Goal: Navigation & Orientation: Understand site structure

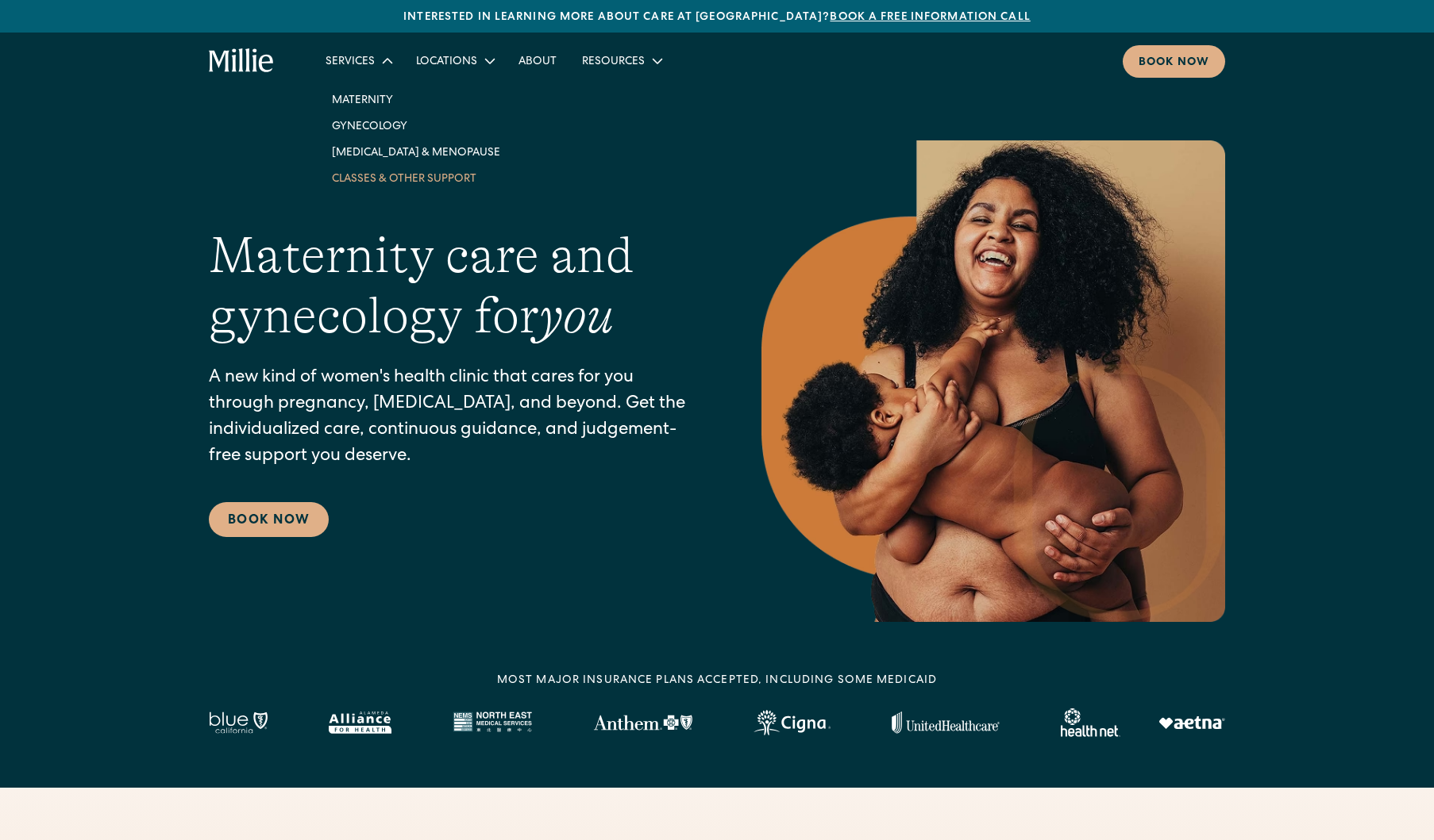
click at [385, 175] on link "Classes & Other Support" at bounding box center [416, 178] width 194 height 26
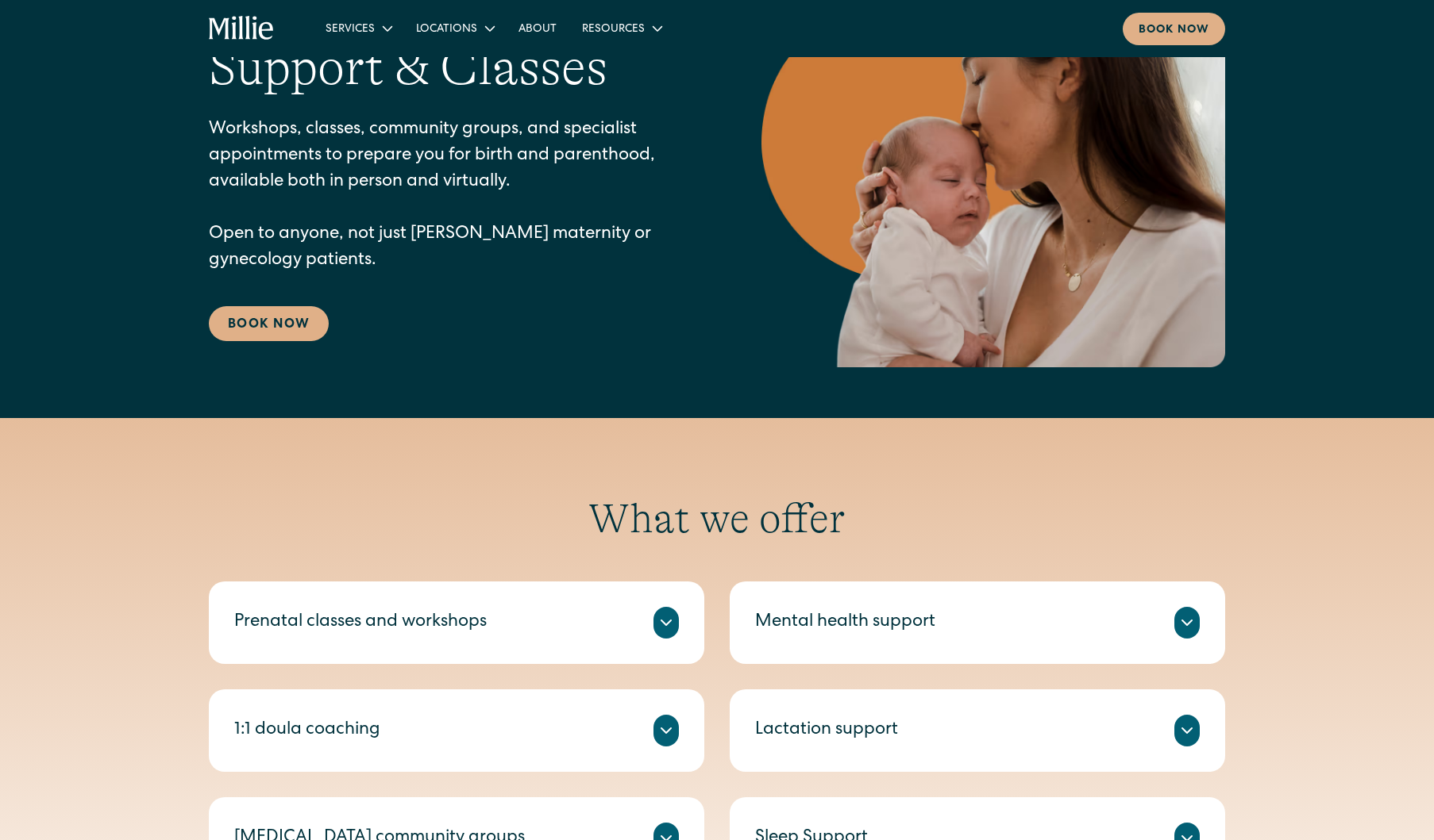
scroll to position [158, 0]
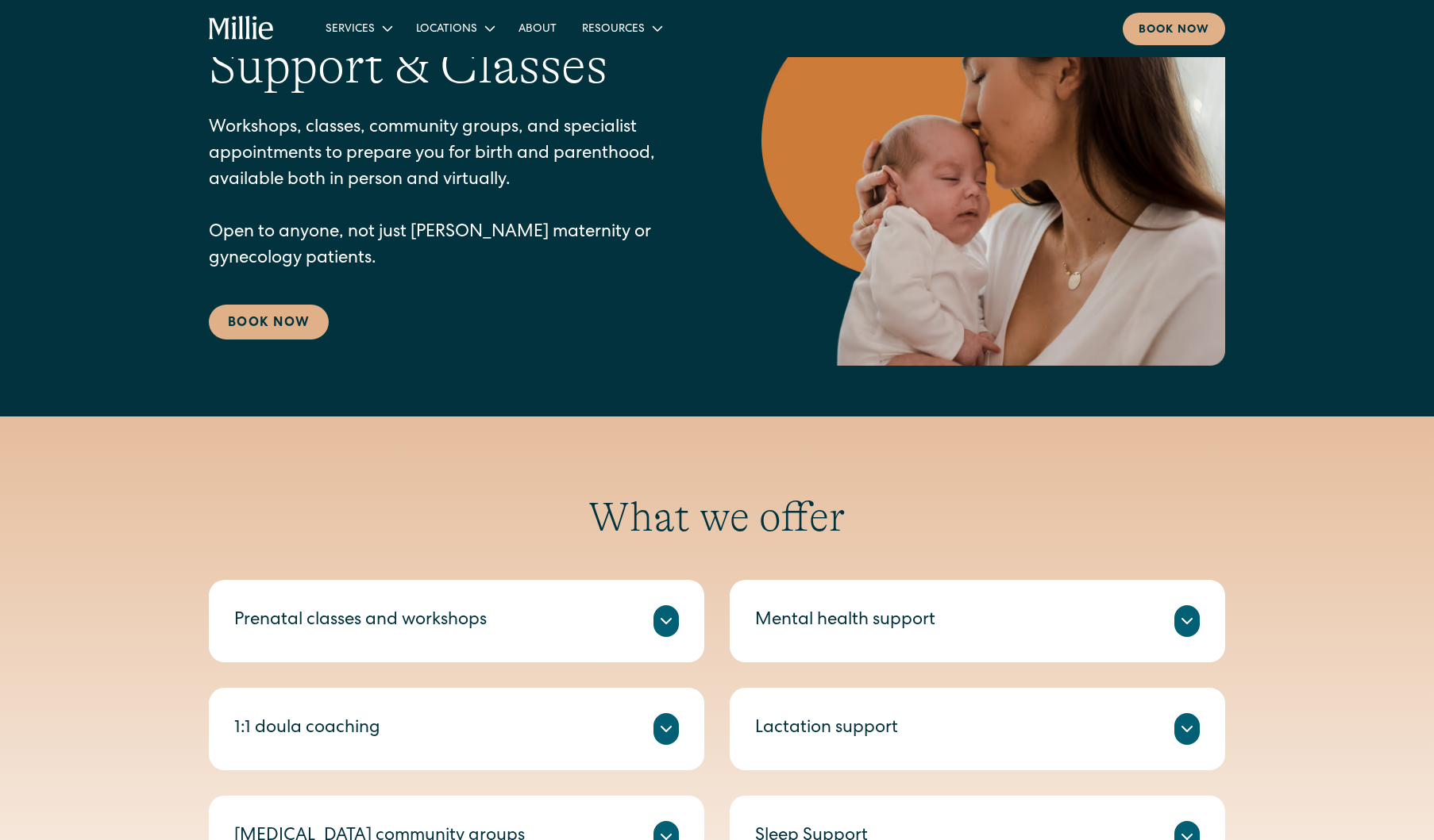
click at [914, 635] on div "Mental health support" at bounding box center [977, 621] width 444 height 31
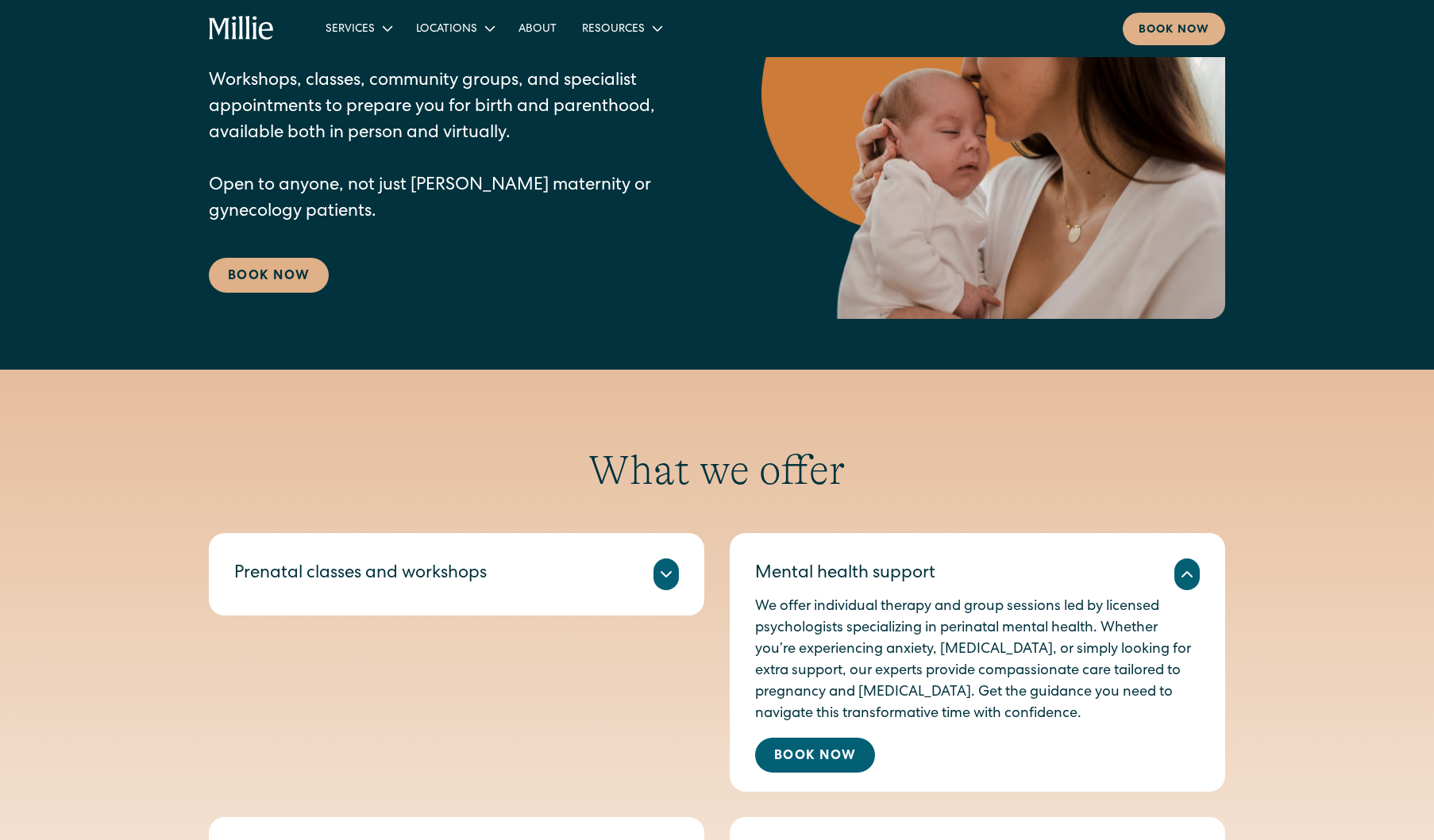
scroll to position [0, 0]
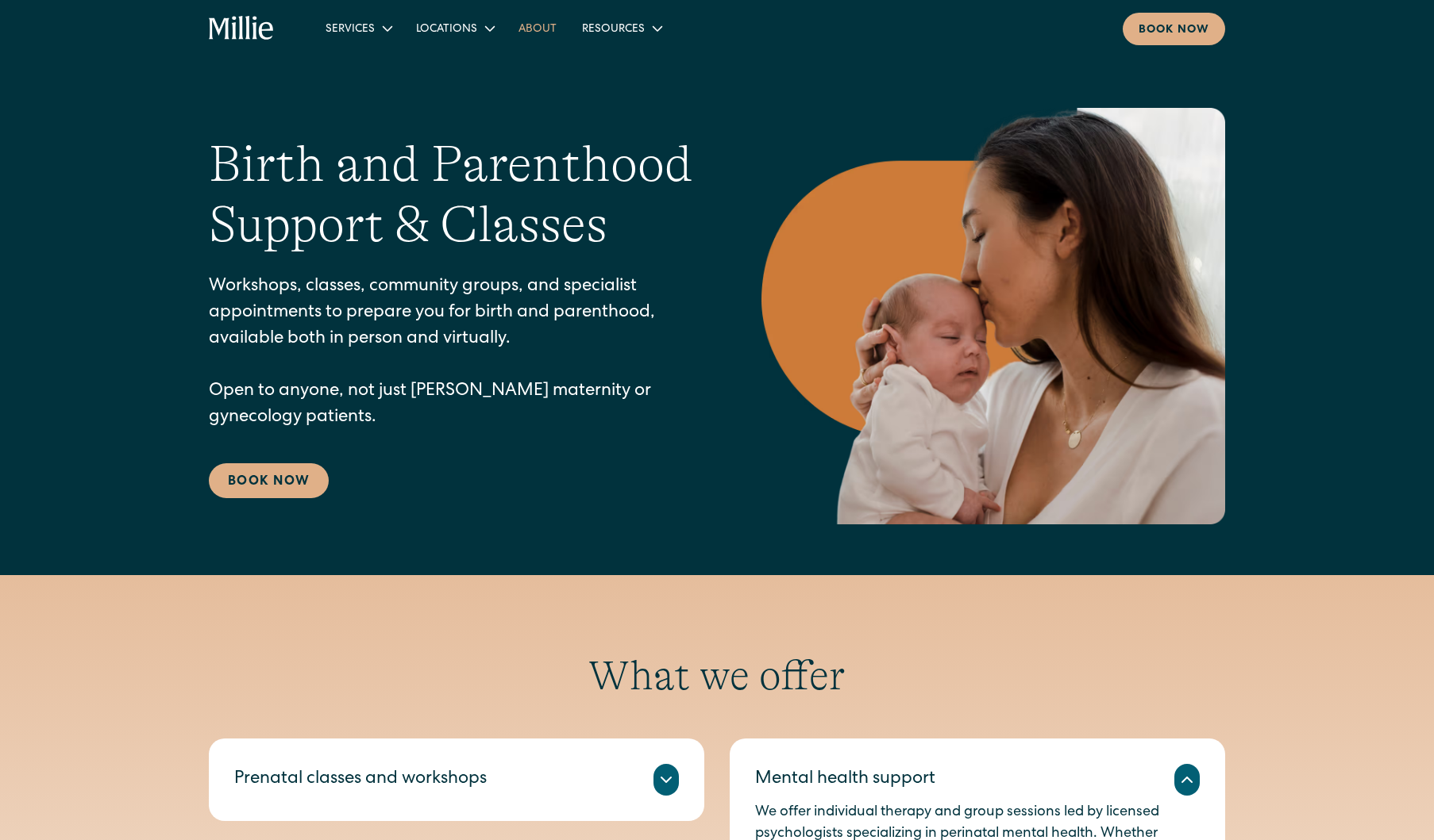
click at [542, 26] on link "About" at bounding box center [537, 27] width 64 height 26
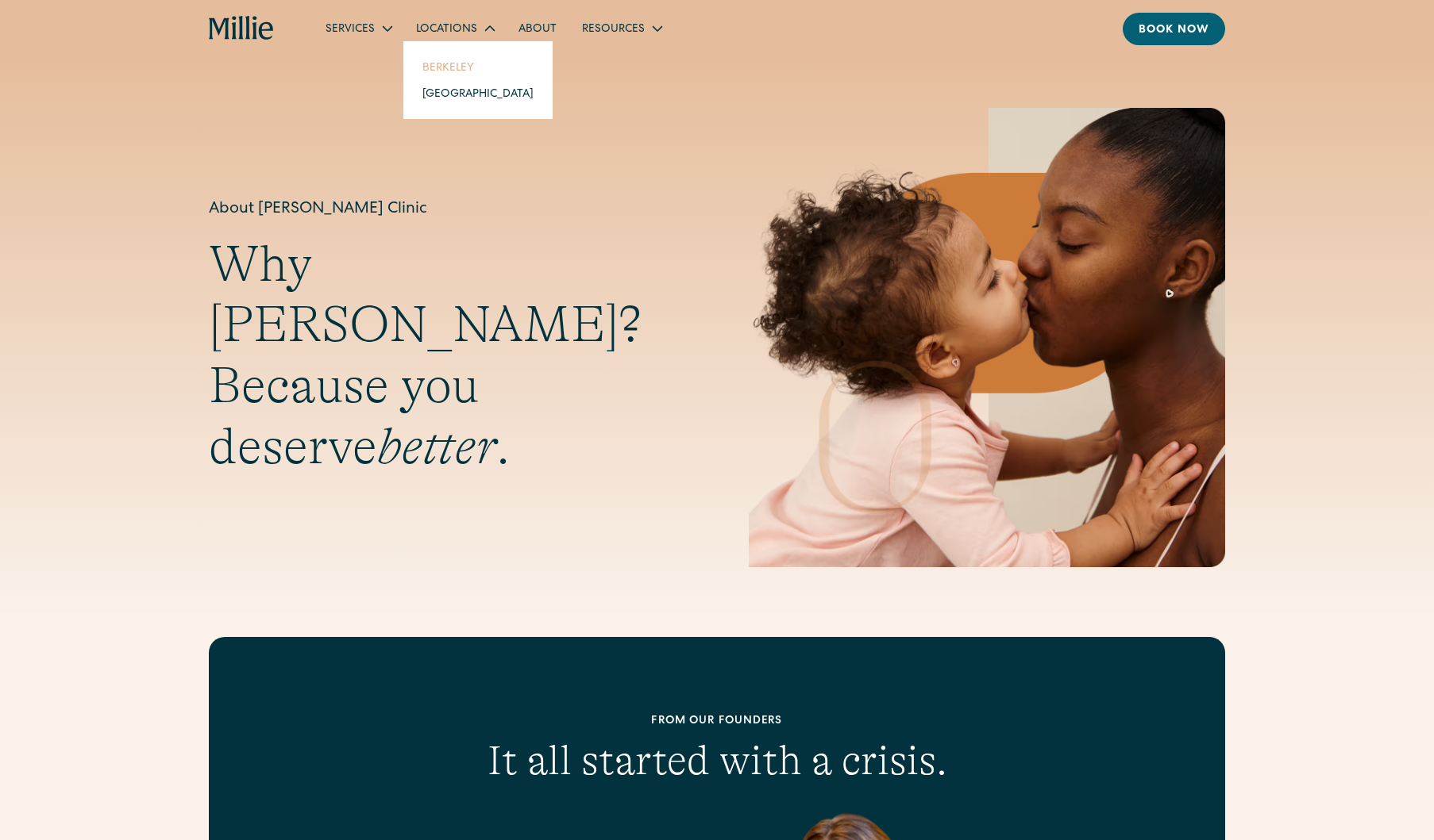
click at [462, 65] on link "Berkeley" at bounding box center [478, 66] width 137 height 26
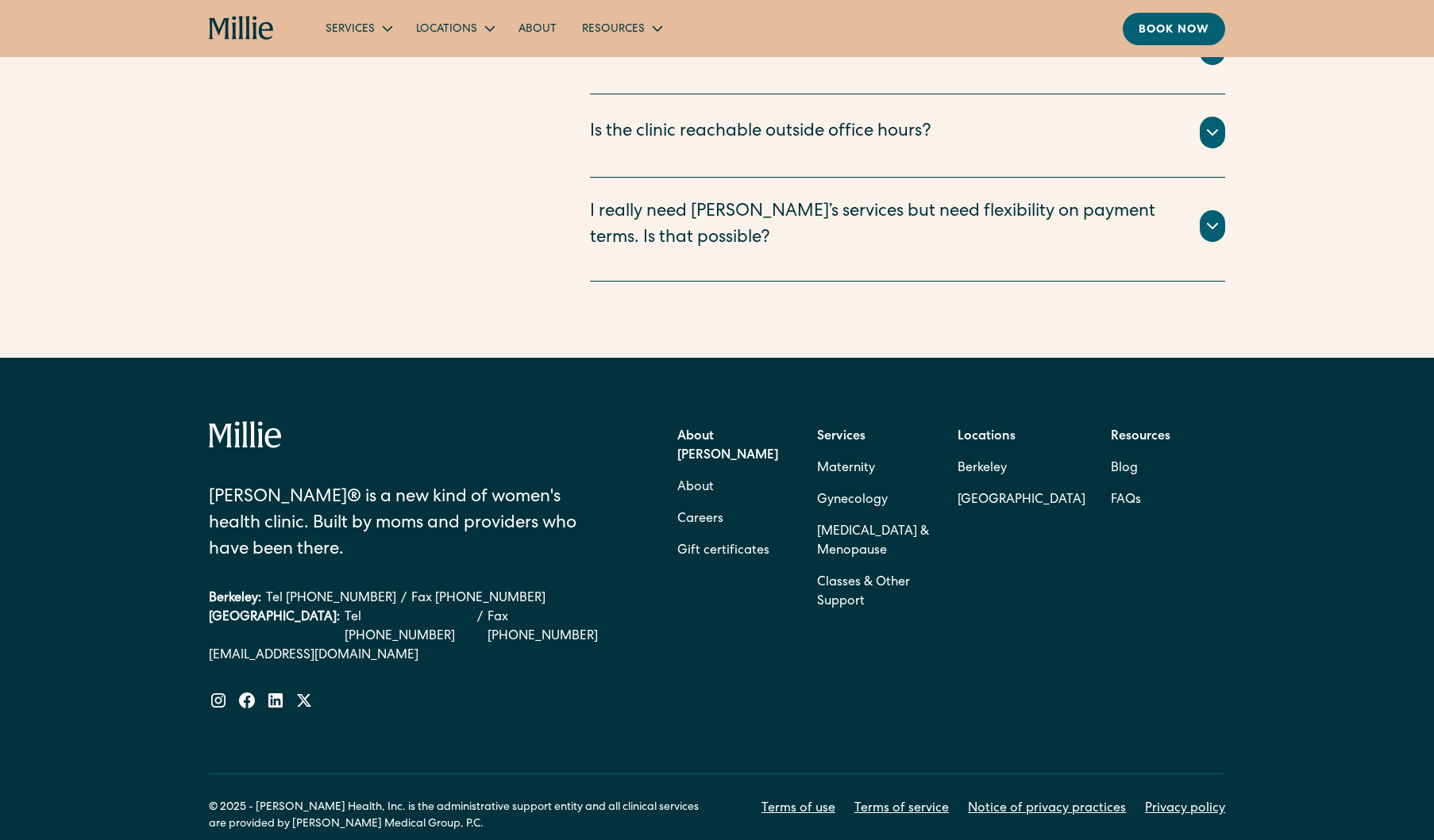
scroll to position [4444, 0]
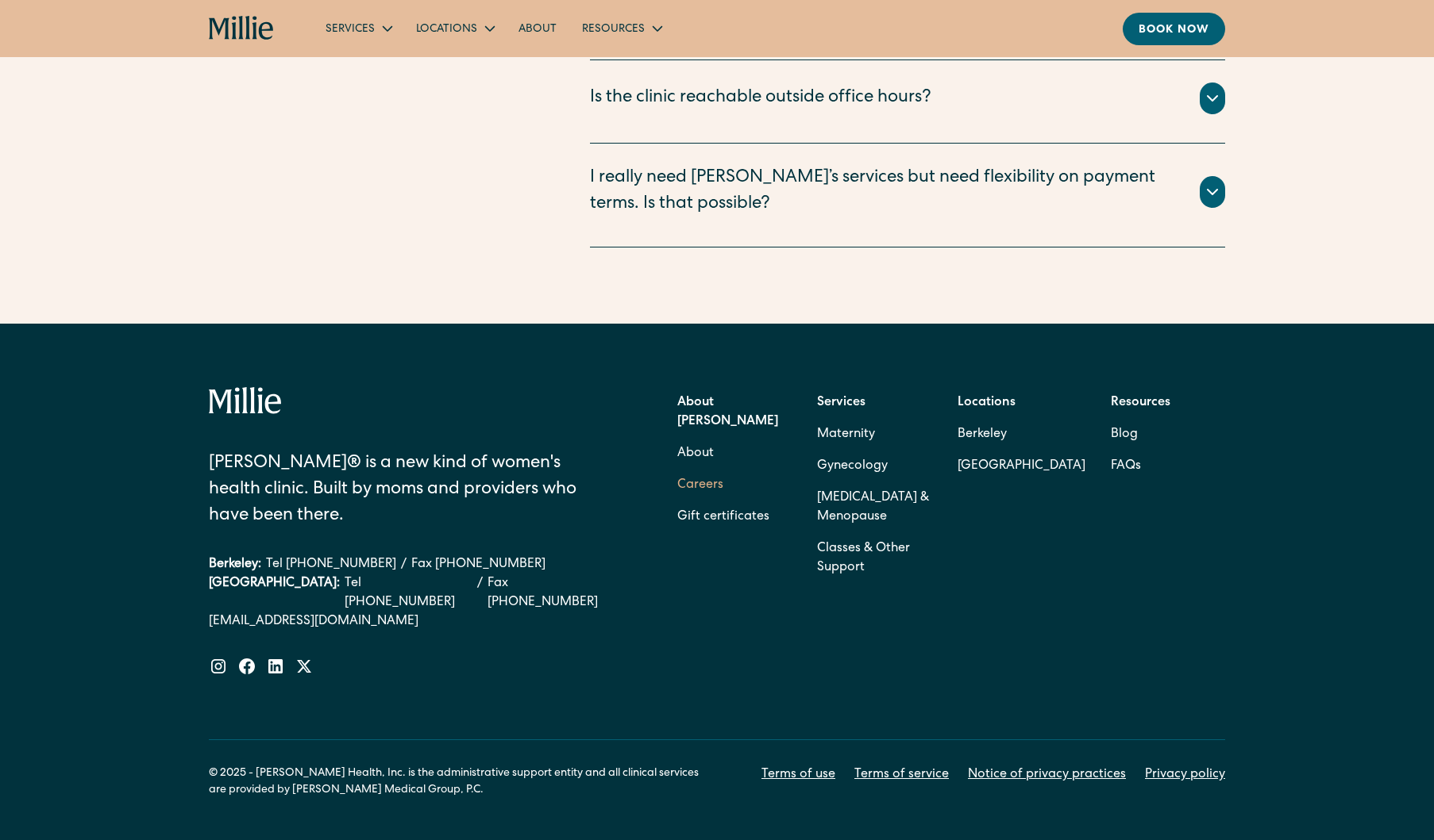
click at [688, 469] on link "Careers" at bounding box center [699, 485] width 46 height 31
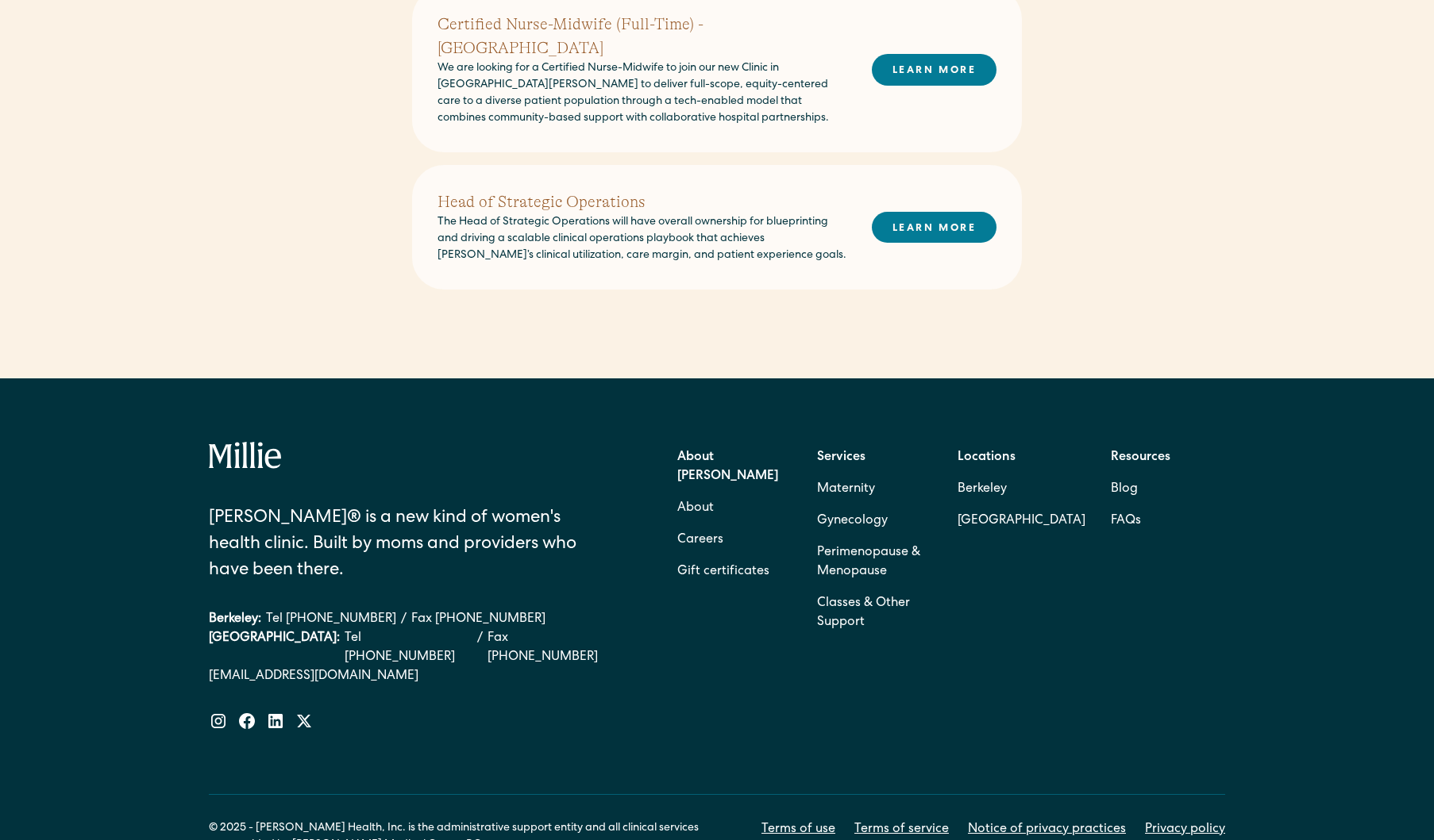
scroll to position [955, 0]
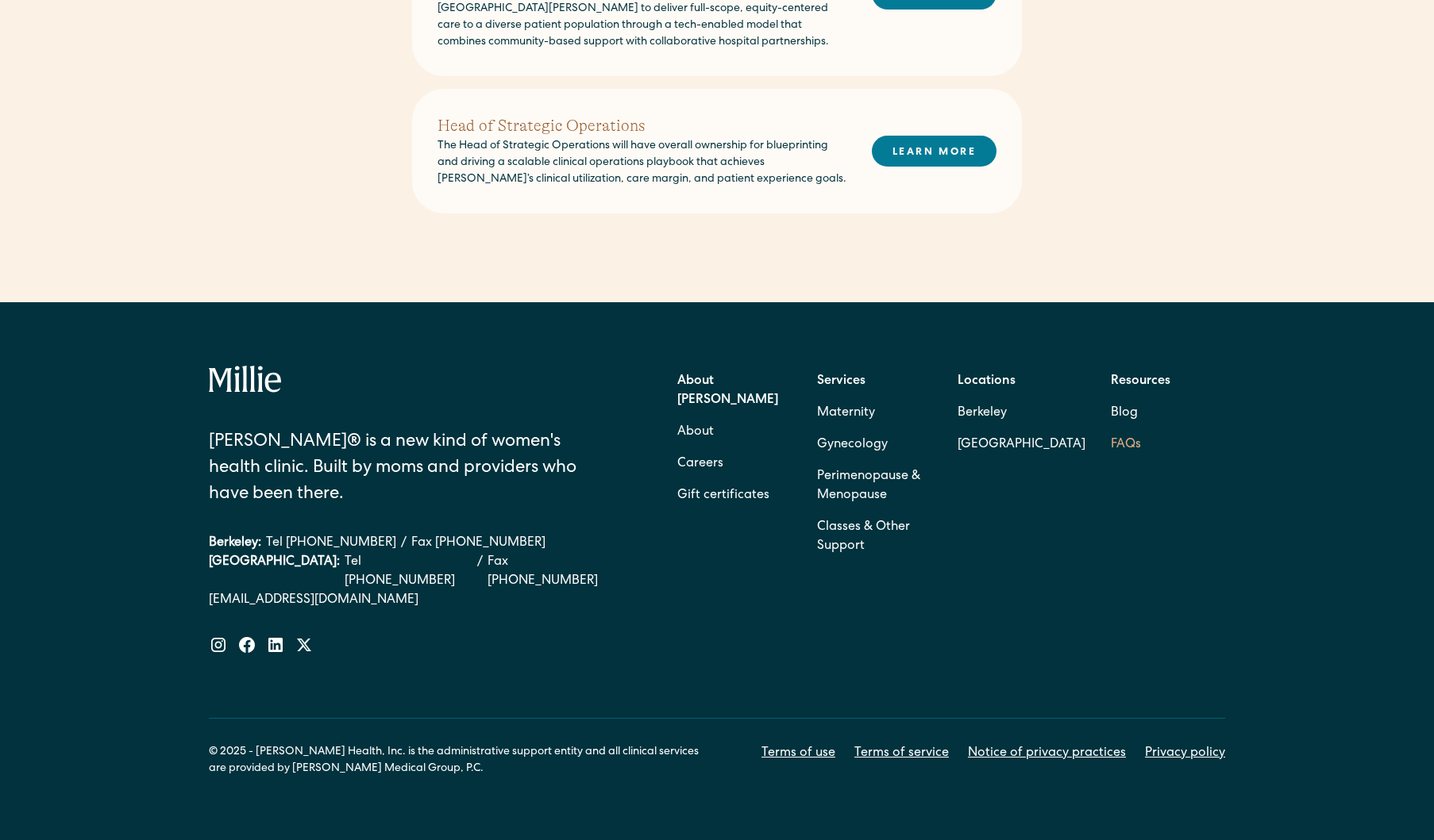
click at [1112, 429] on link "FAQs" at bounding box center [1125, 445] width 30 height 31
